Goal: Register for event/course

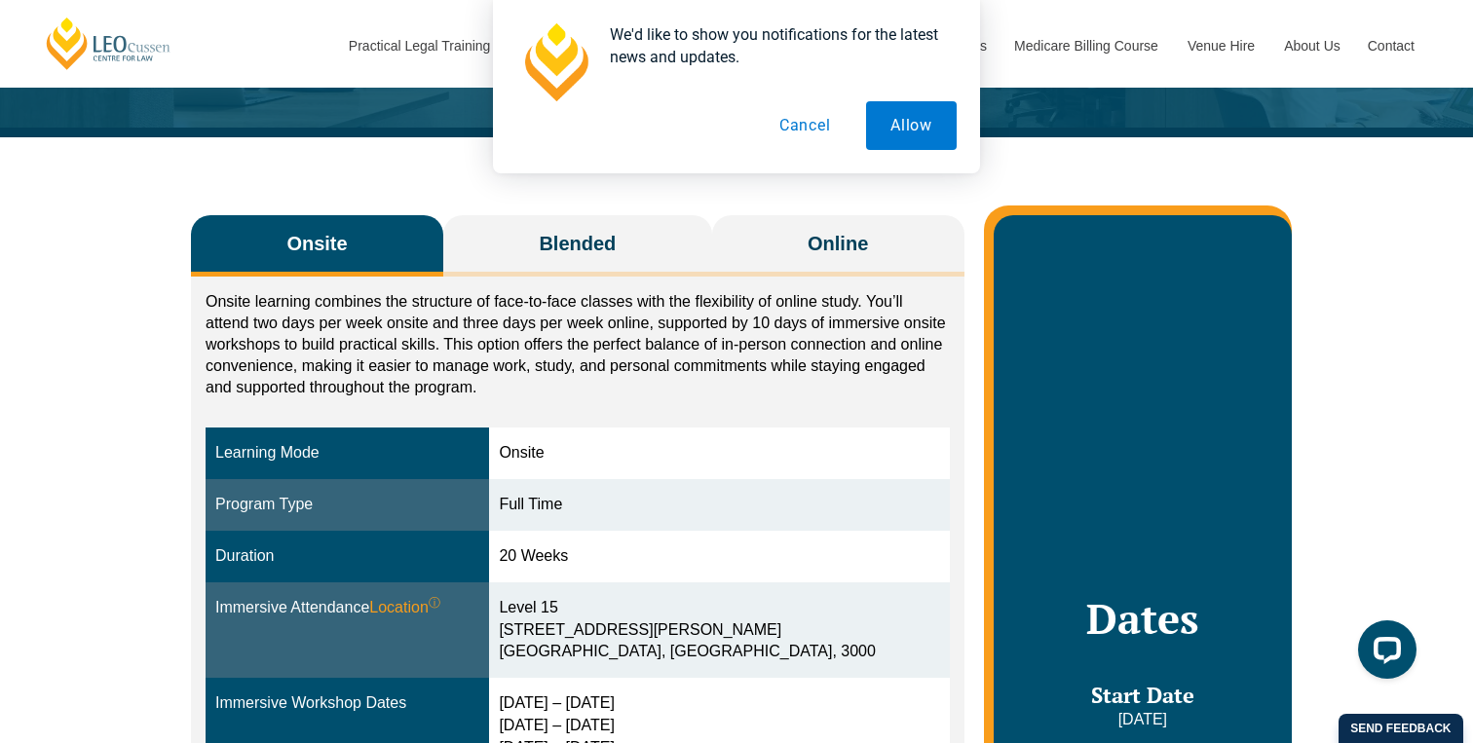
click at [794, 120] on button "Cancel" at bounding box center [805, 125] width 100 height 49
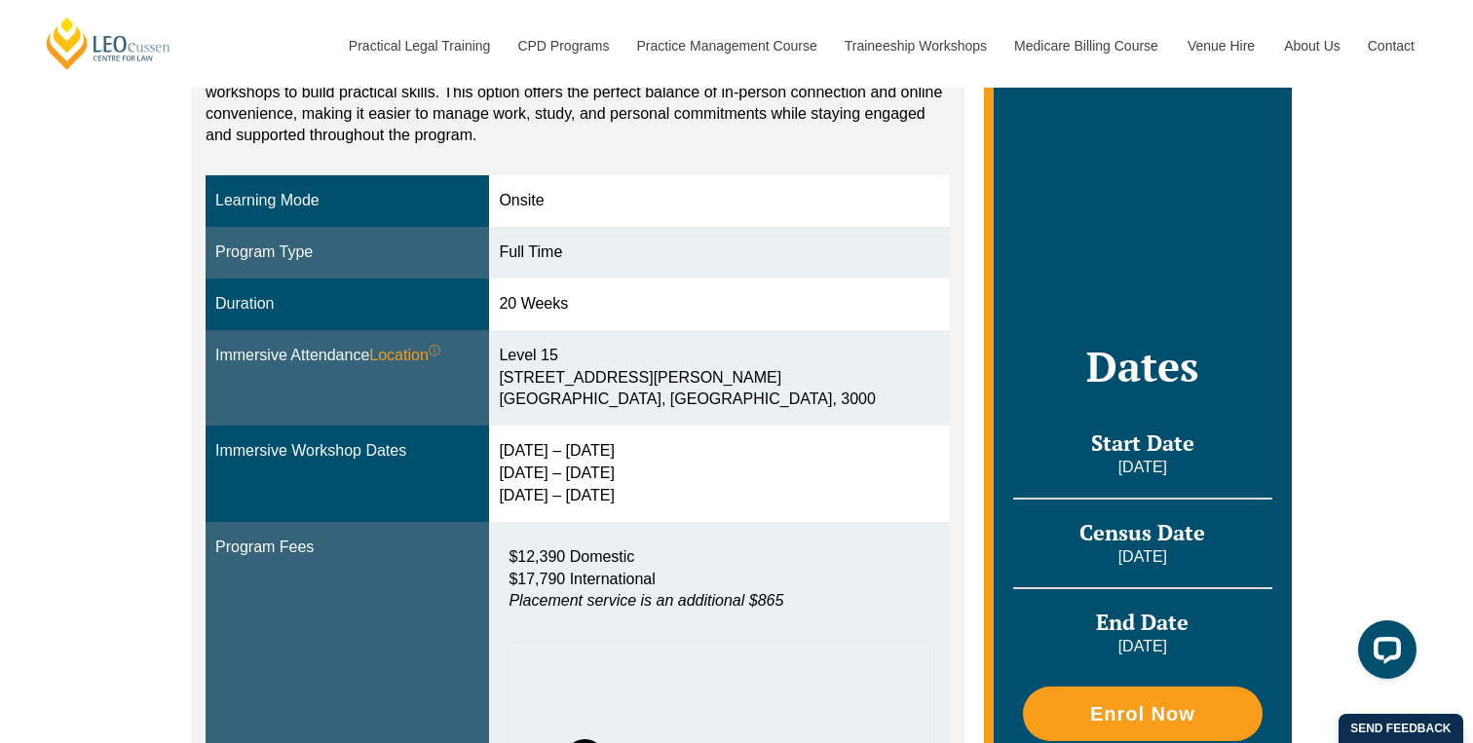
scroll to position [519, 0]
